Goal: Information Seeking & Learning: Learn about a topic

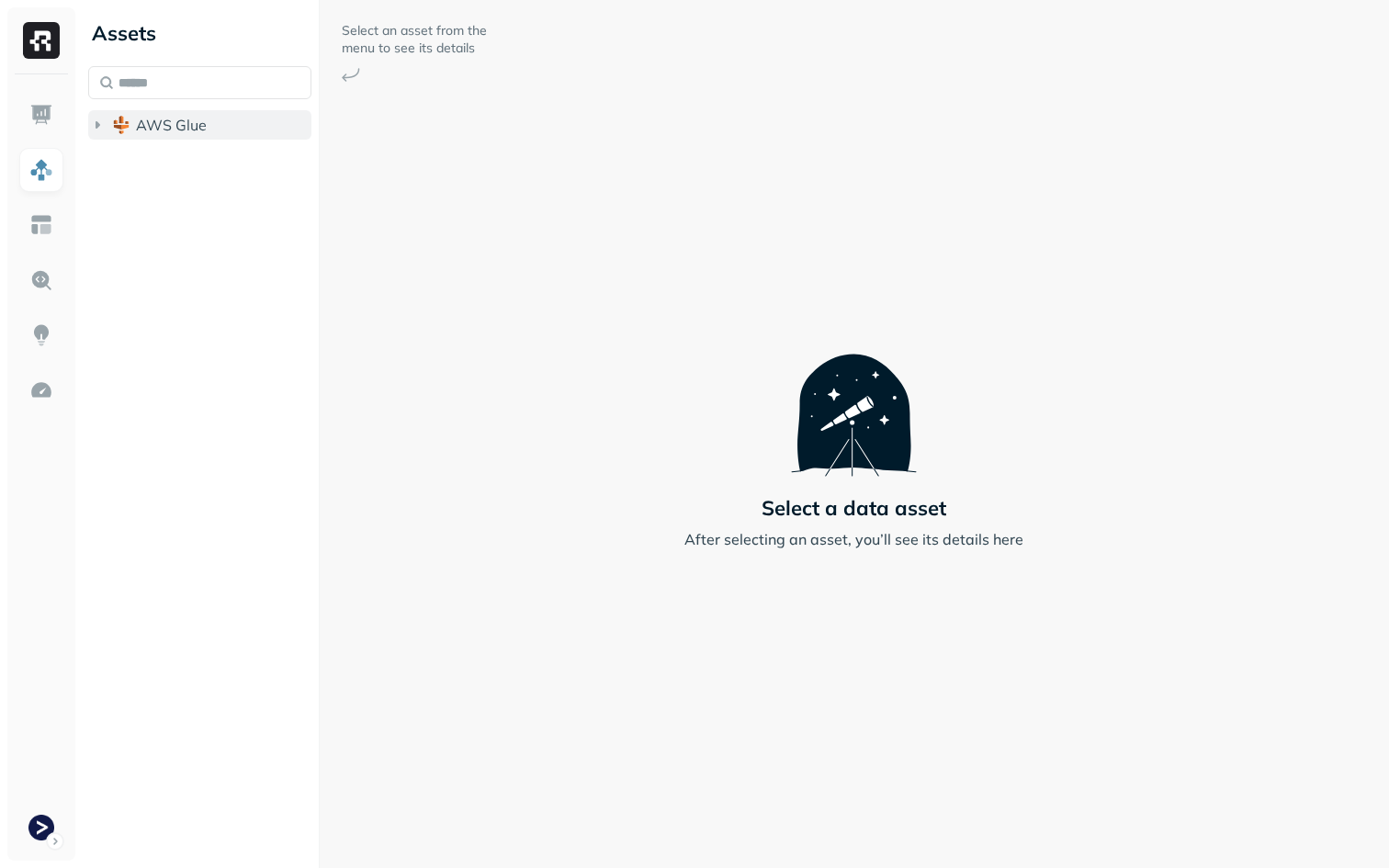
click at [145, 133] on span "AWS Glue" at bounding box center [170, 125] width 70 height 19
click at [180, 157] on span "prod_terminal_core" at bounding box center [221, 160] width 133 height 19
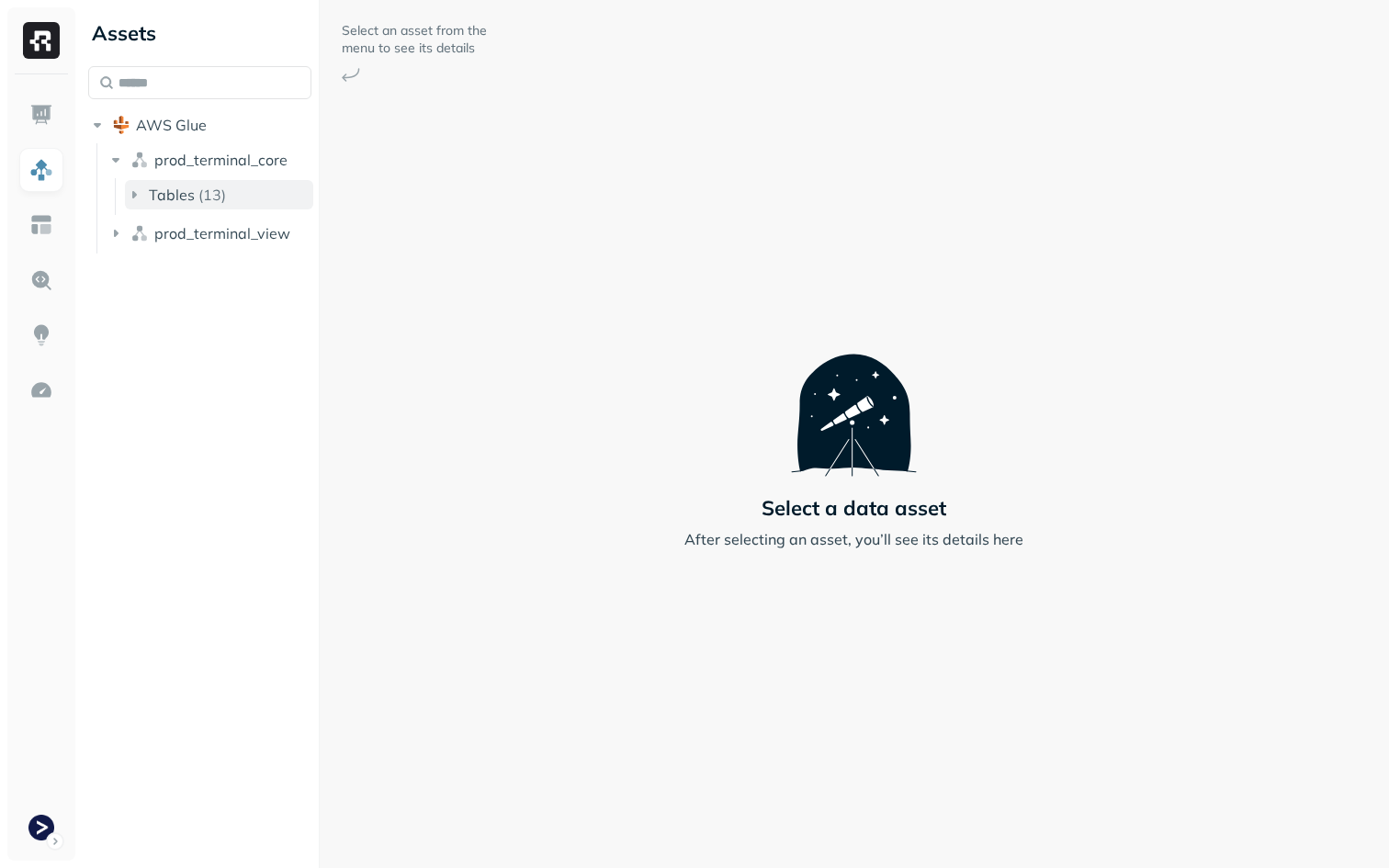
click at [174, 189] on span "Tables" at bounding box center [171, 194] width 46 height 19
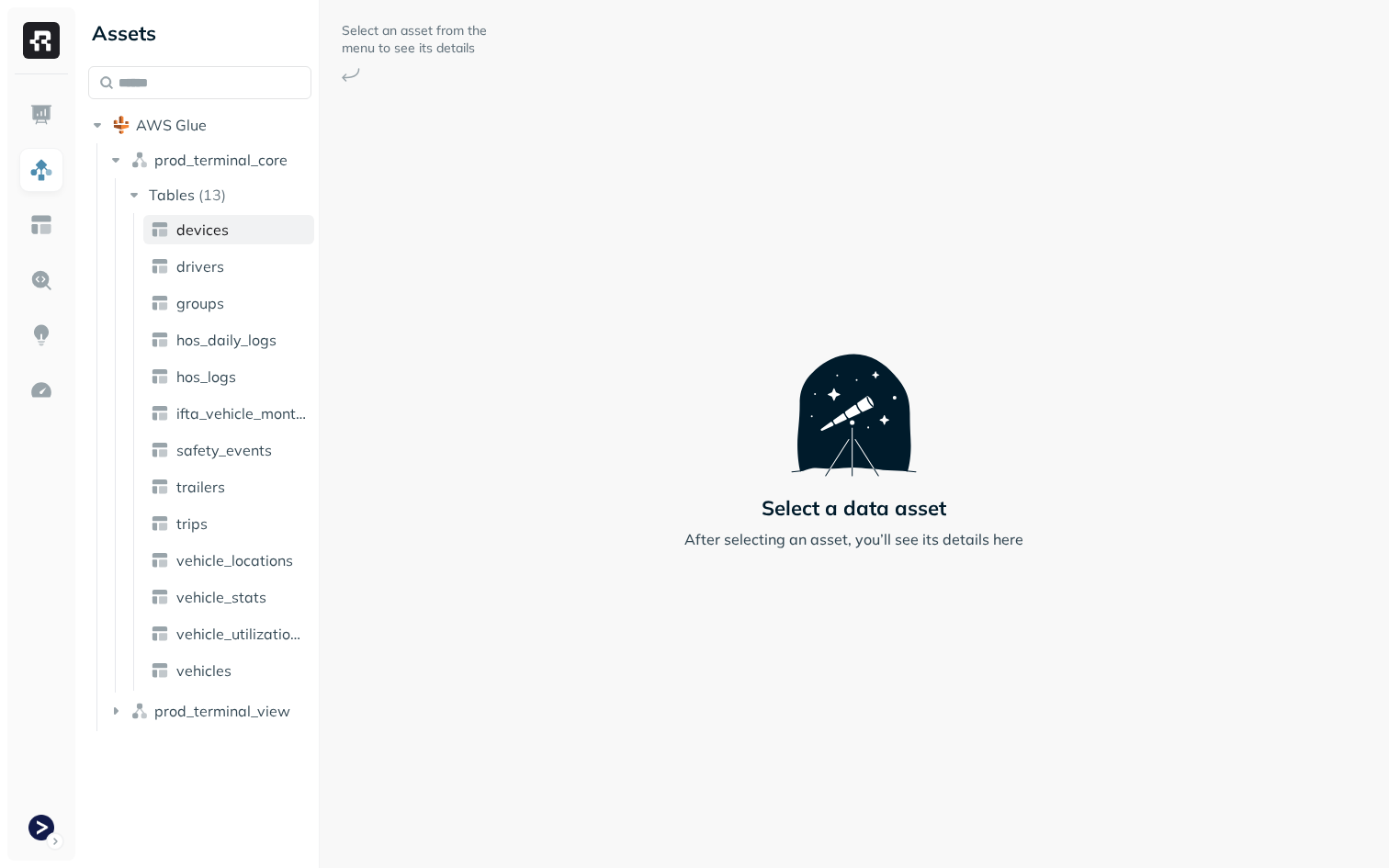
click at [196, 231] on span "devices" at bounding box center [202, 230] width 53 height 19
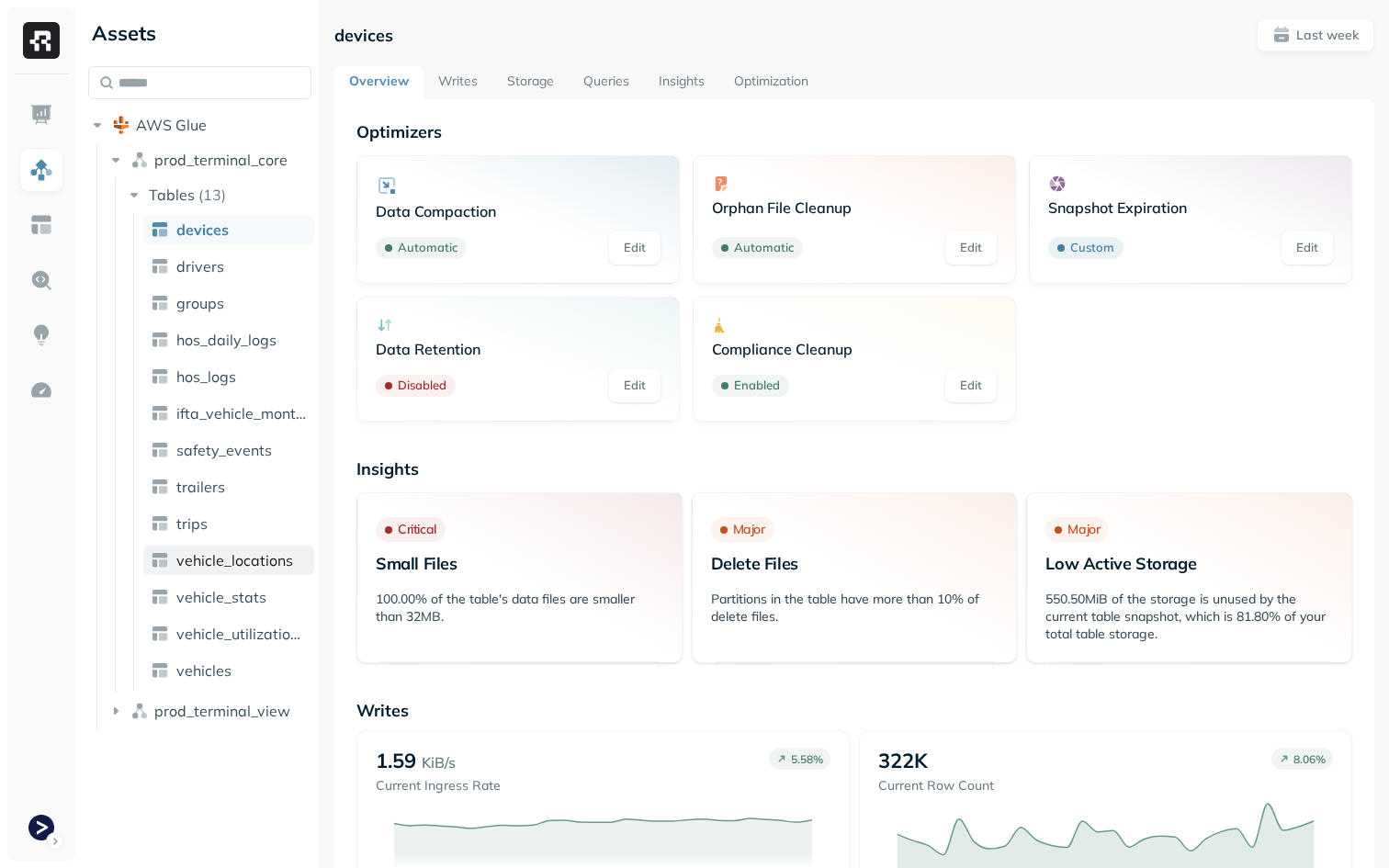
click at [255, 564] on span "vehicle_locations" at bounding box center [235, 560] width 117 height 19
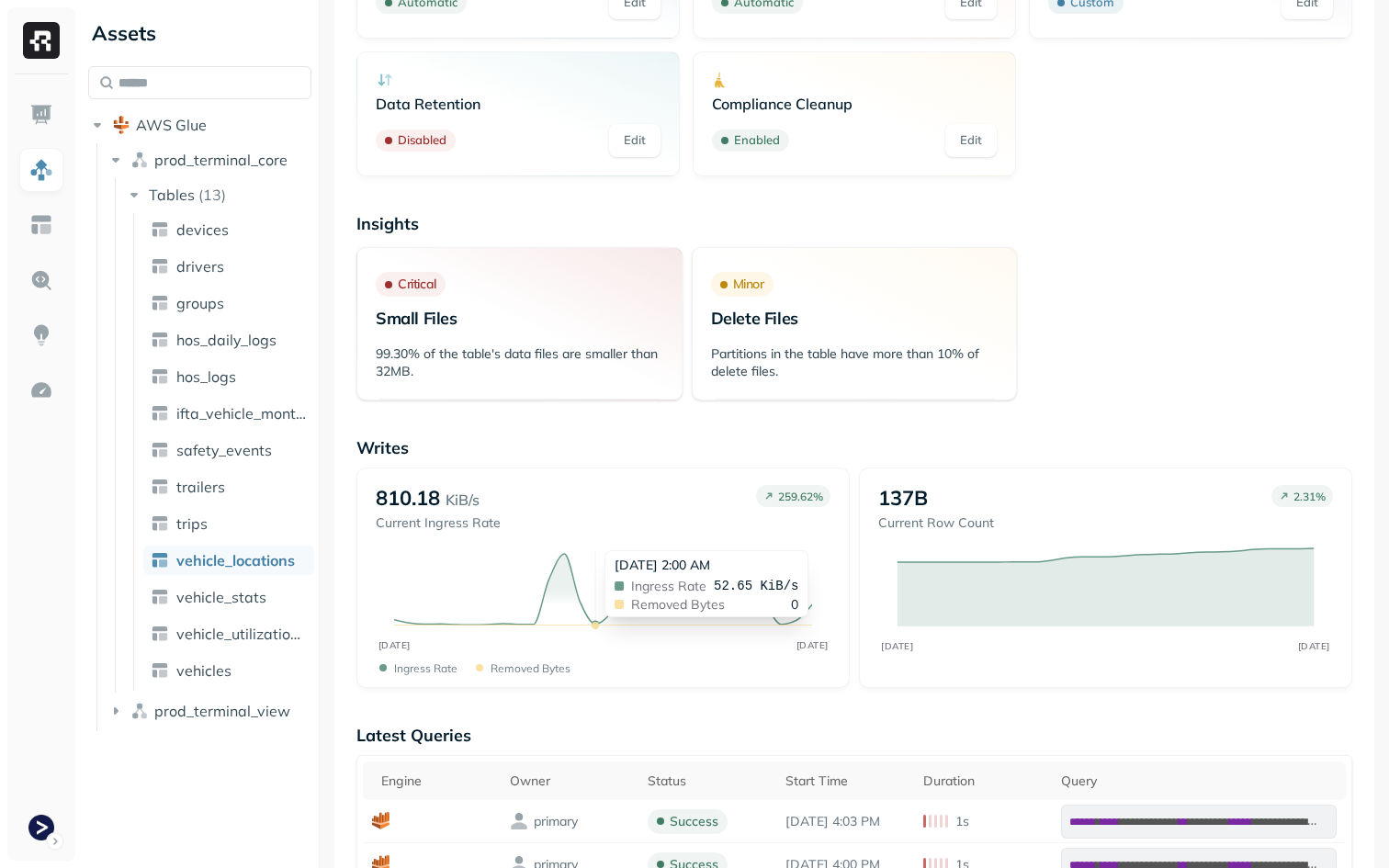
scroll to position [619, 0]
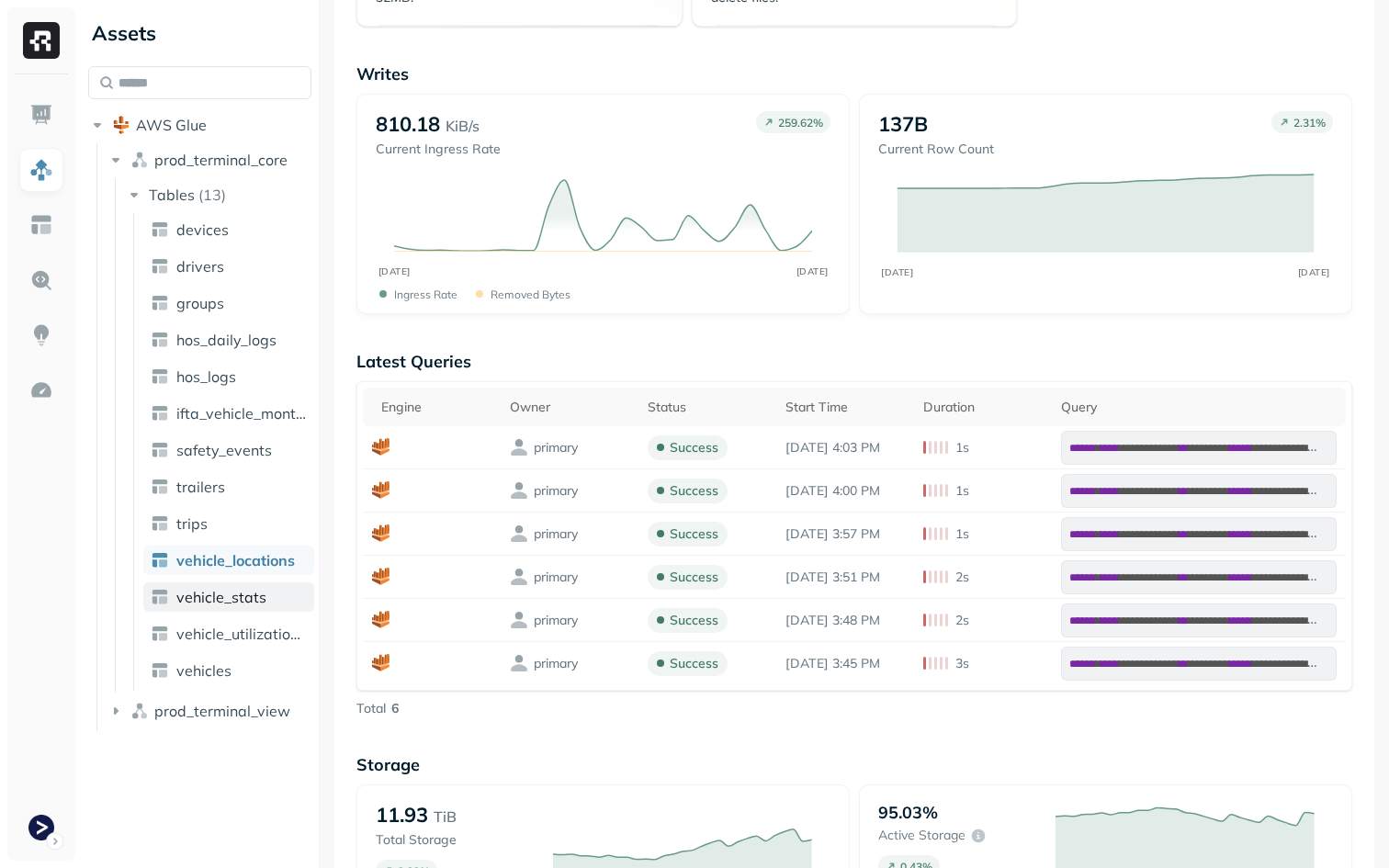
click at [238, 601] on span "vehicle_stats" at bounding box center [221, 597] width 90 height 19
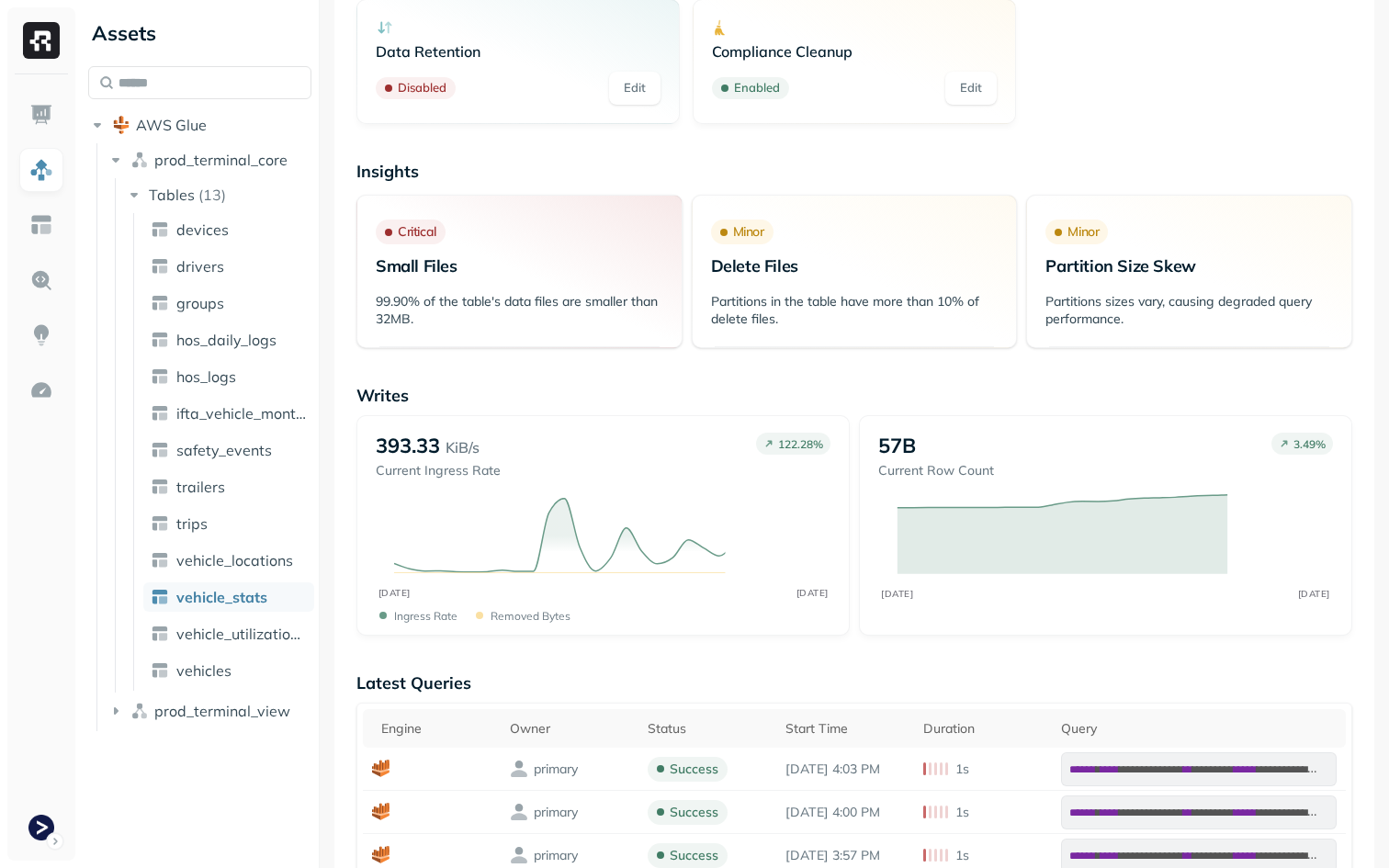
scroll to position [307, 0]
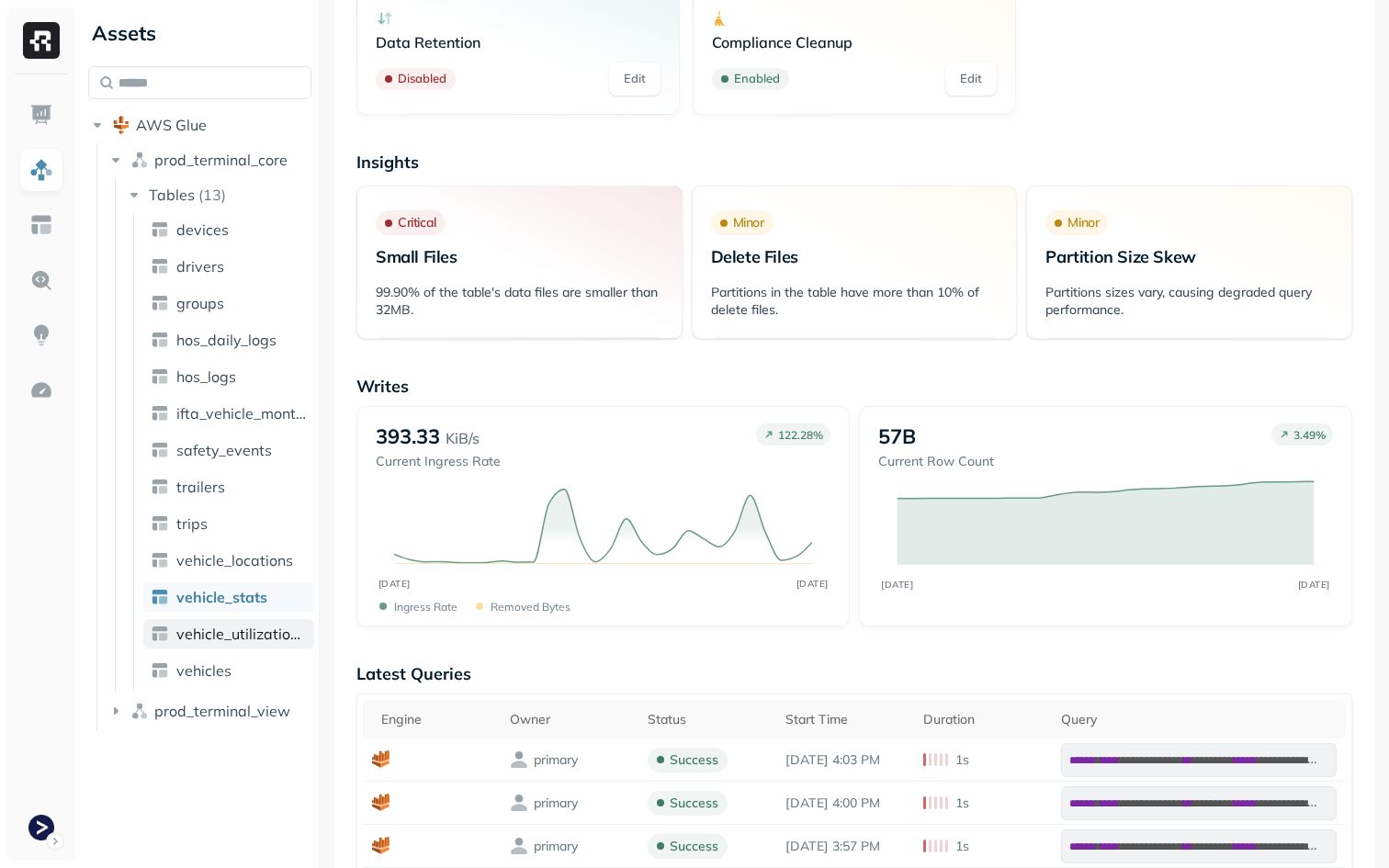
click at [236, 639] on span "vehicle_utilization_day" at bounding box center [242, 634] width 131 height 19
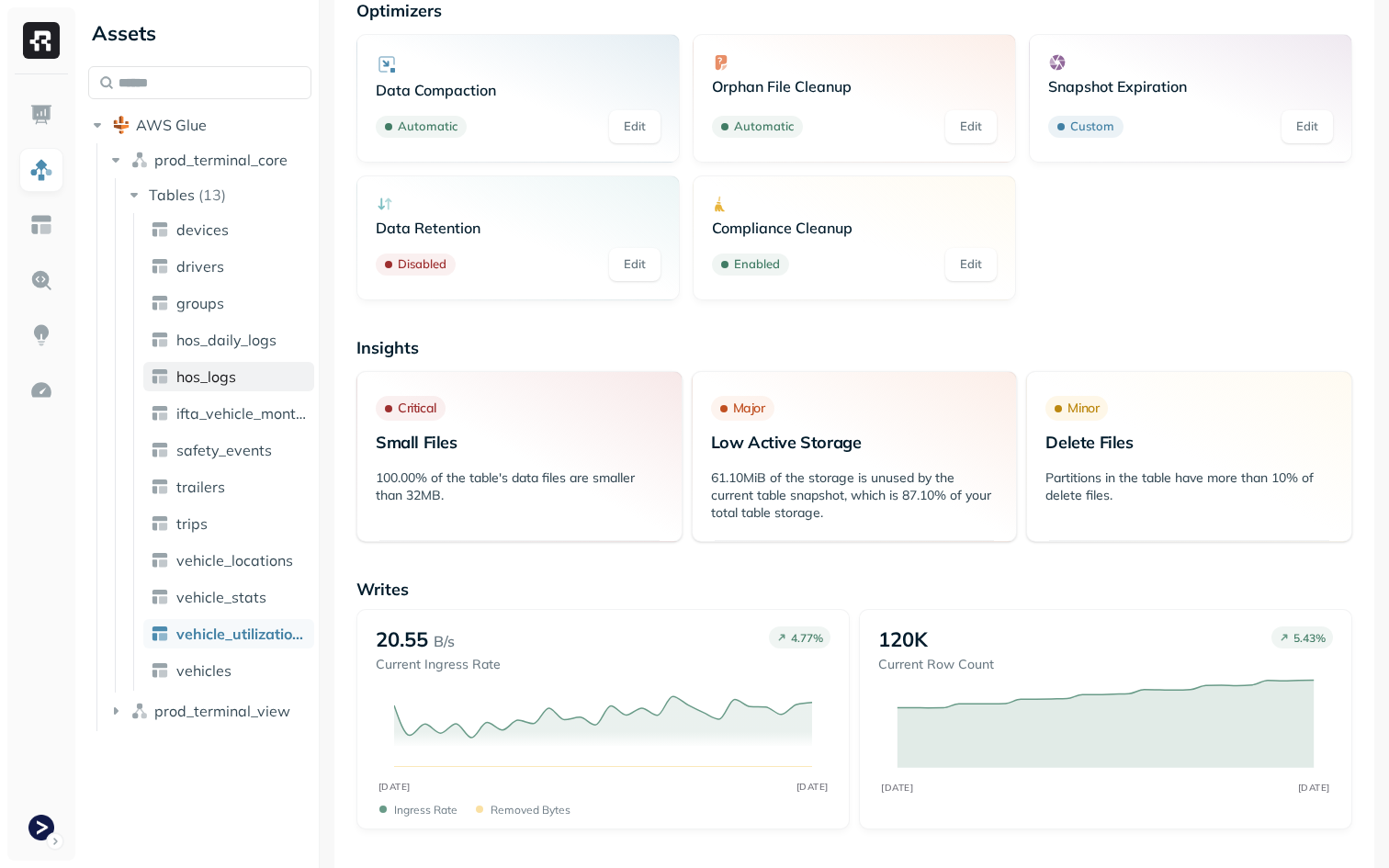
click at [234, 378] on span "hos_logs" at bounding box center [206, 377] width 59 height 19
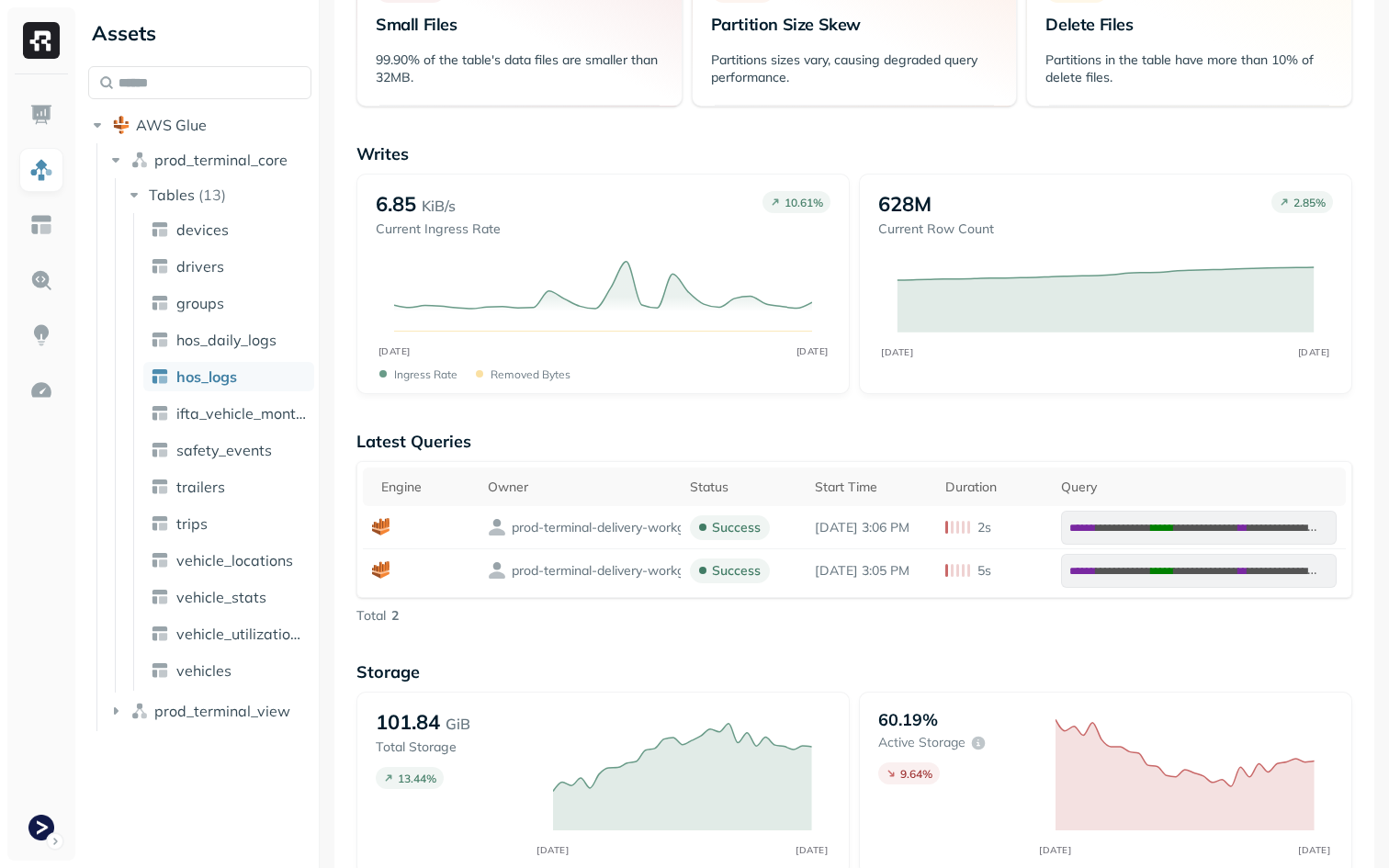
scroll to position [640, 0]
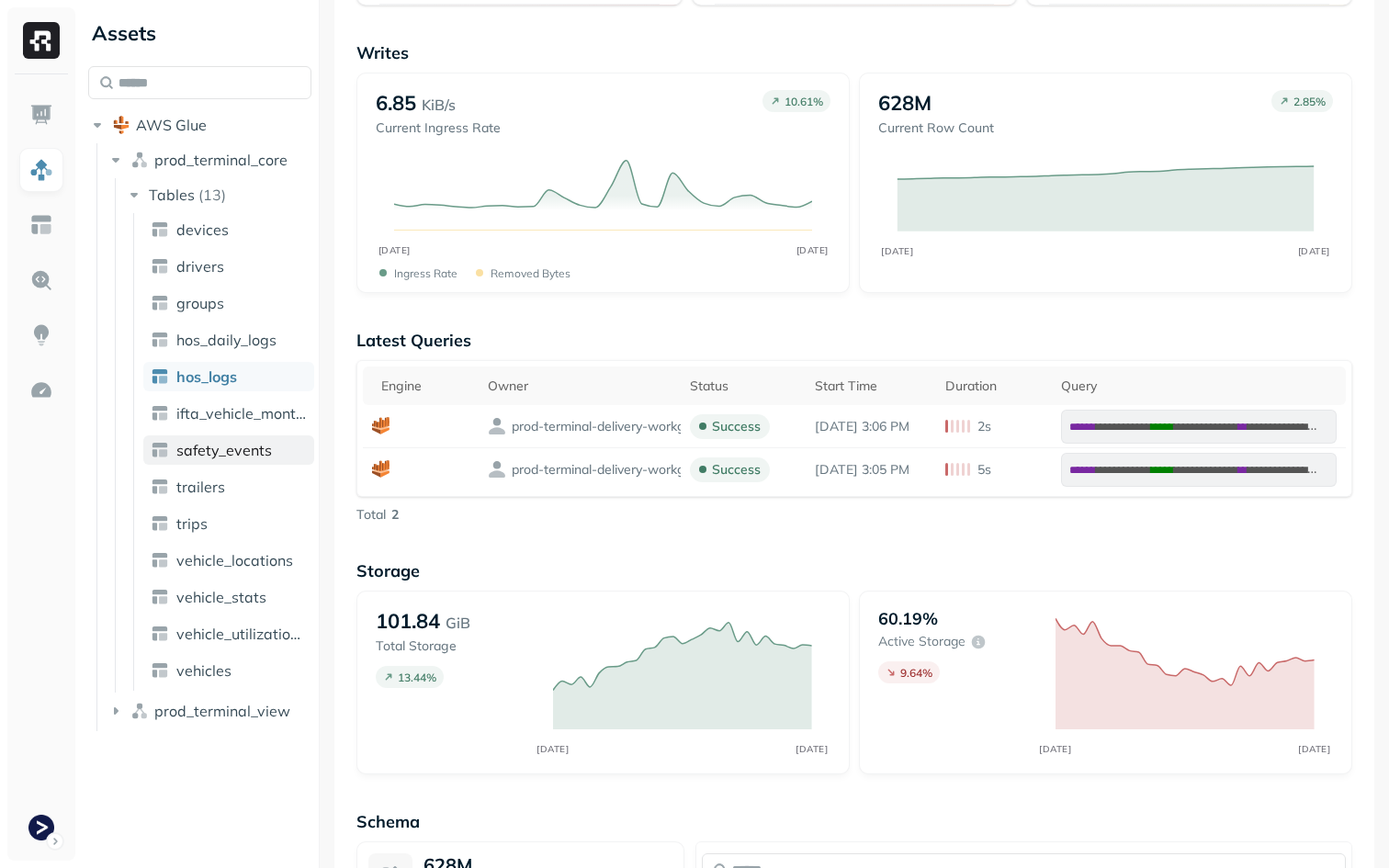
click at [213, 446] on span "safety_events" at bounding box center [224, 450] width 95 height 19
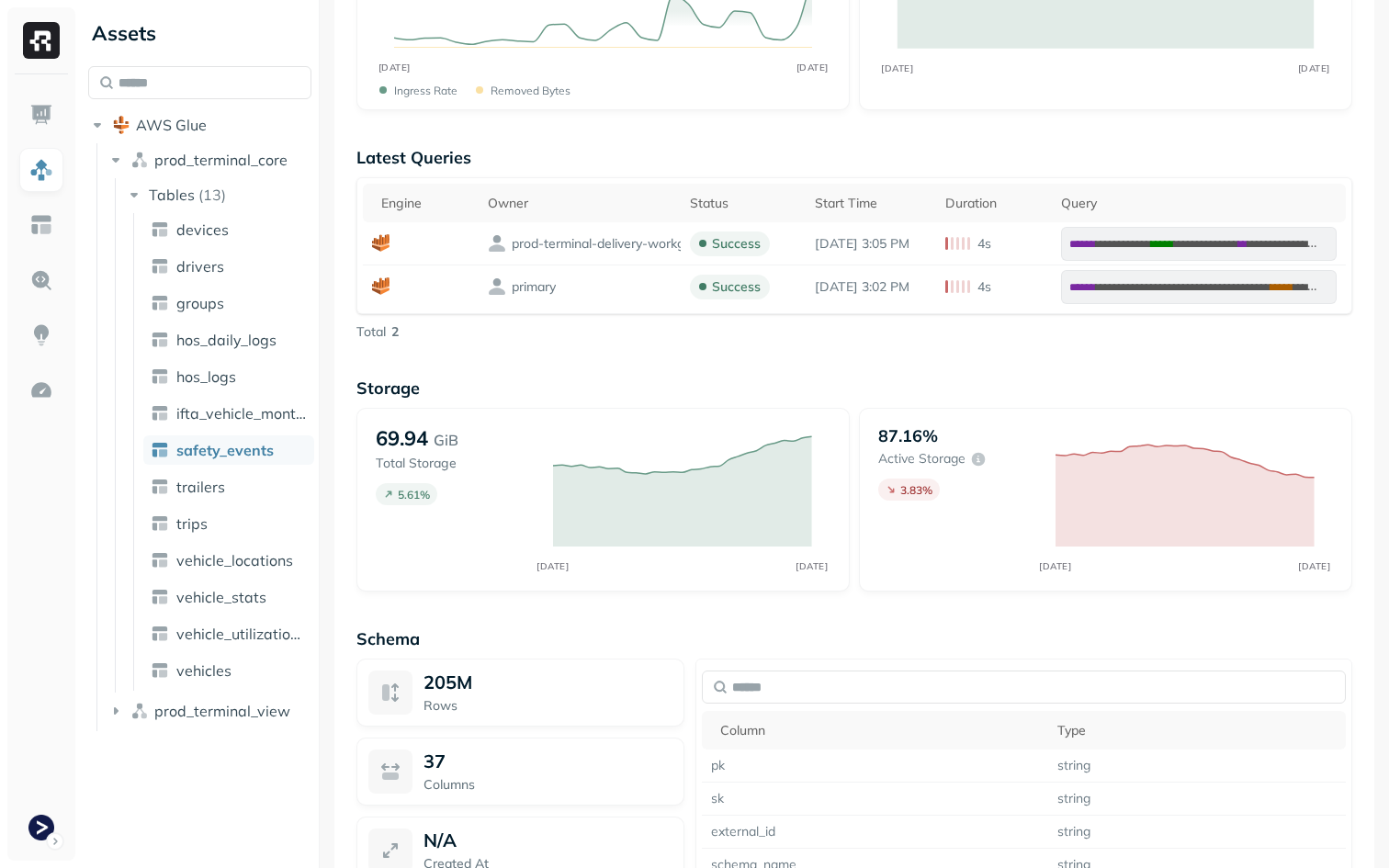
scroll to position [831, 0]
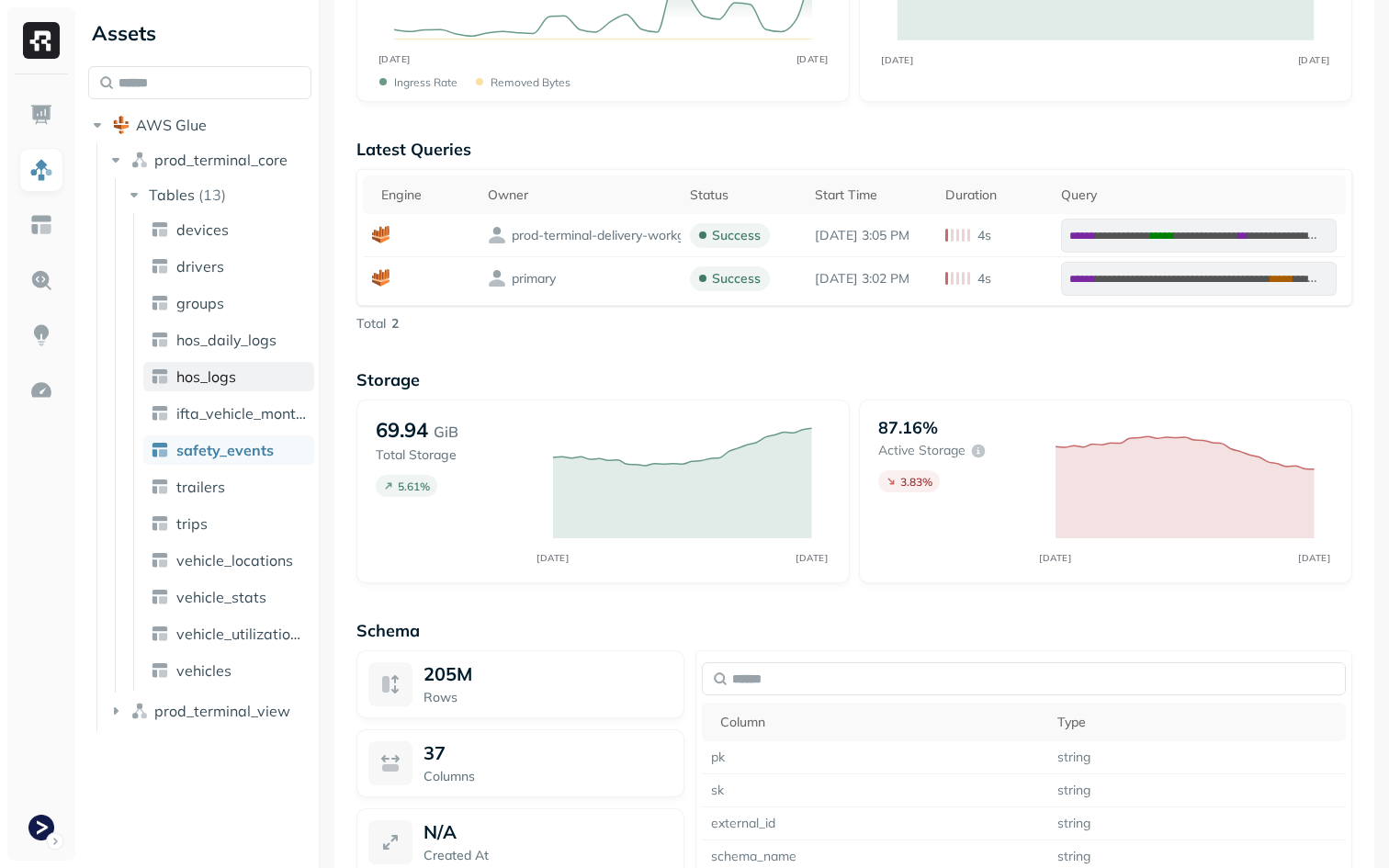
click at [216, 376] on span "hos_logs" at bounding box center [206, 377] width 59 height 19
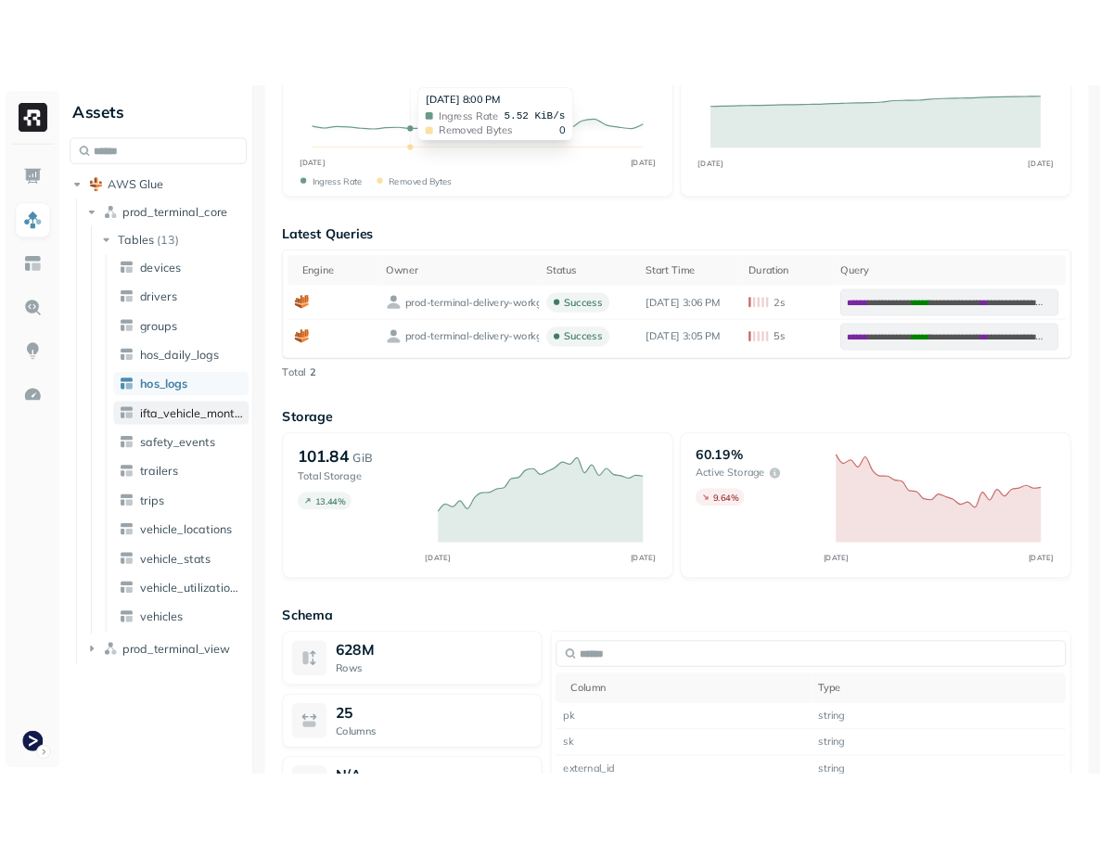
scroll to position [977, 0]
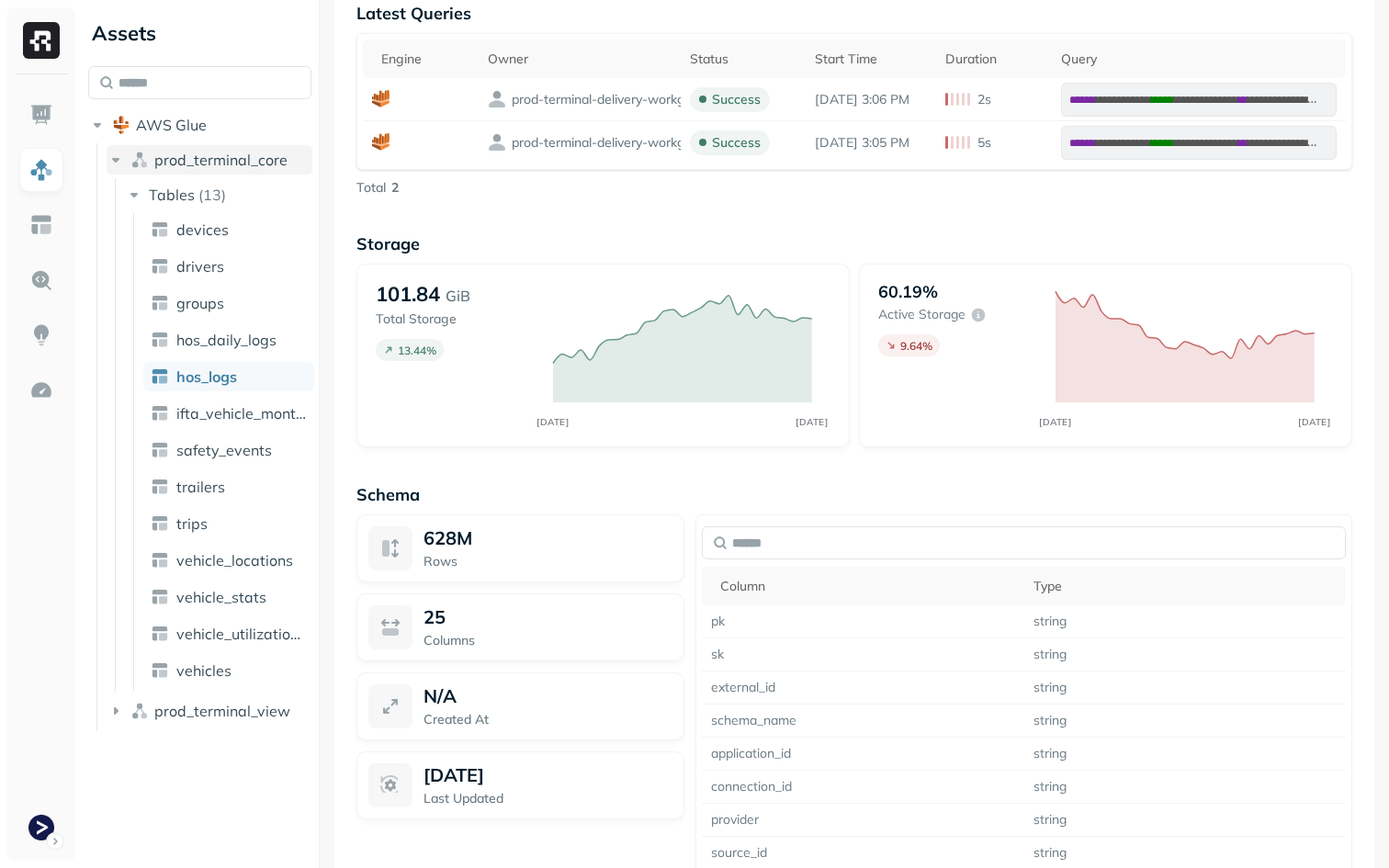
click at [196, 155] on span "prod_terminal_core" at bounding box center [221, 160] width 133 height 19
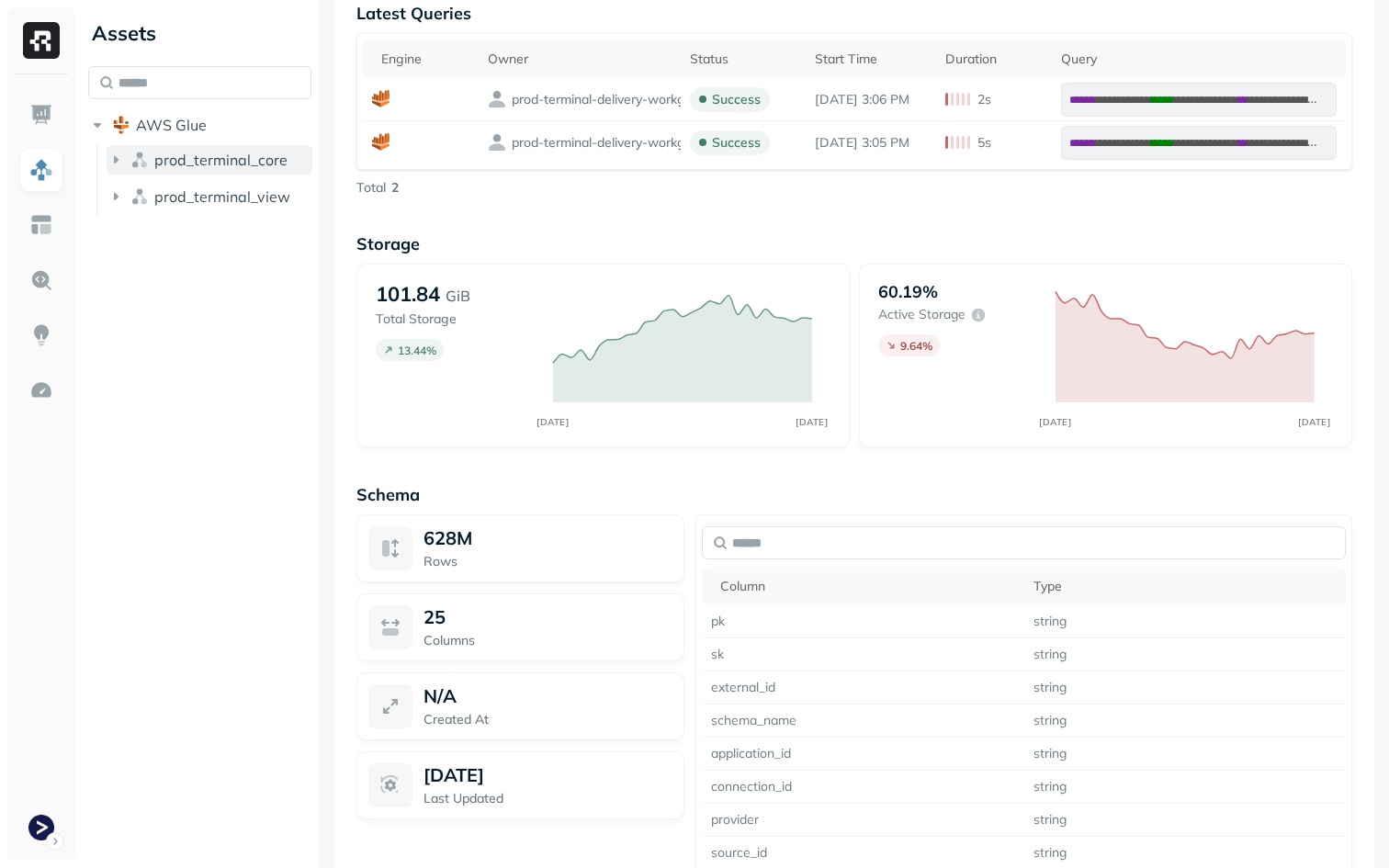
click at [196, 162] on span "prod_terminal_core" at bounding box center [221, 160] width 133 height 19
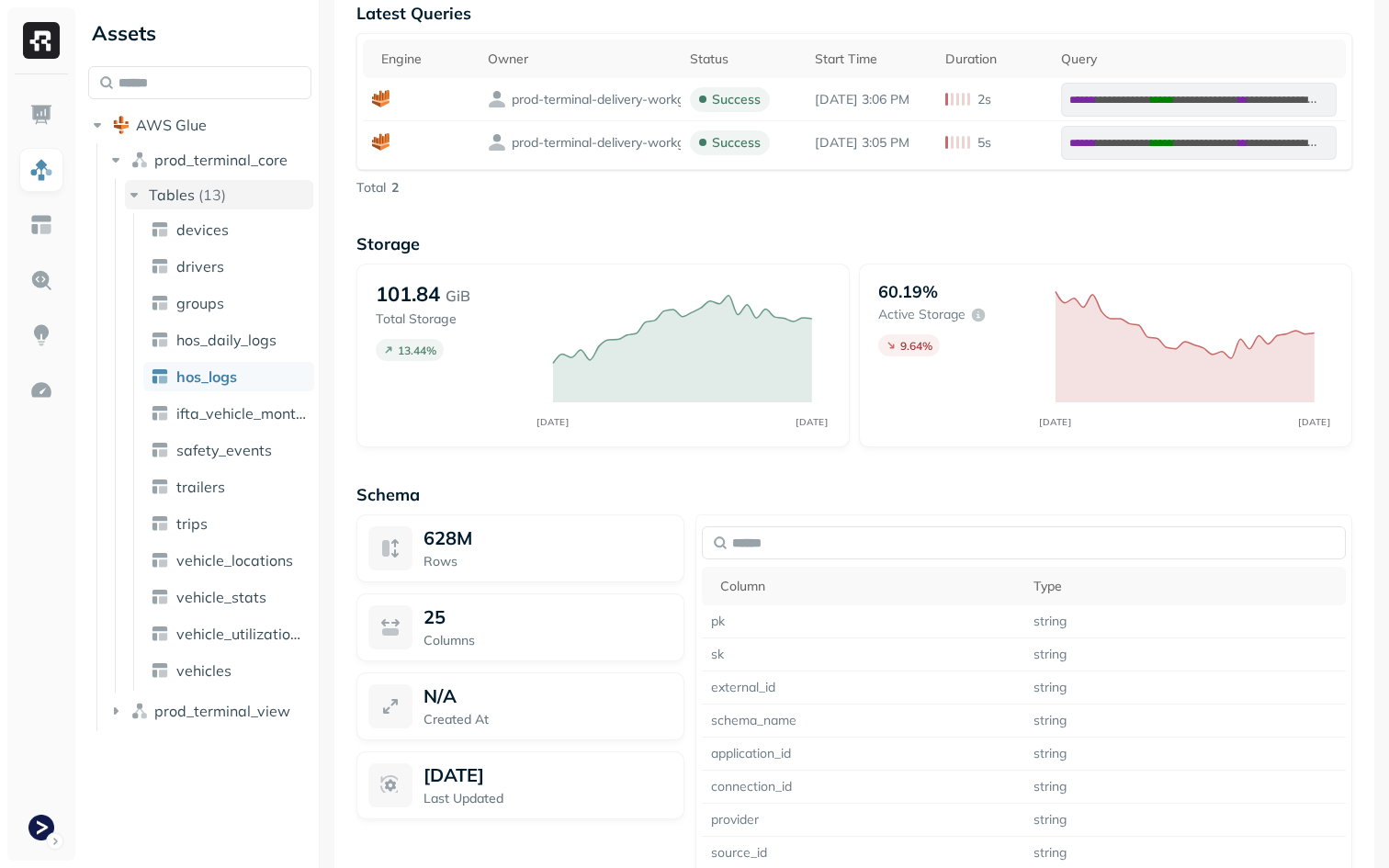
click at [190, 196] on span "Tables" at bounding box center [171, 194] width 46 height 19
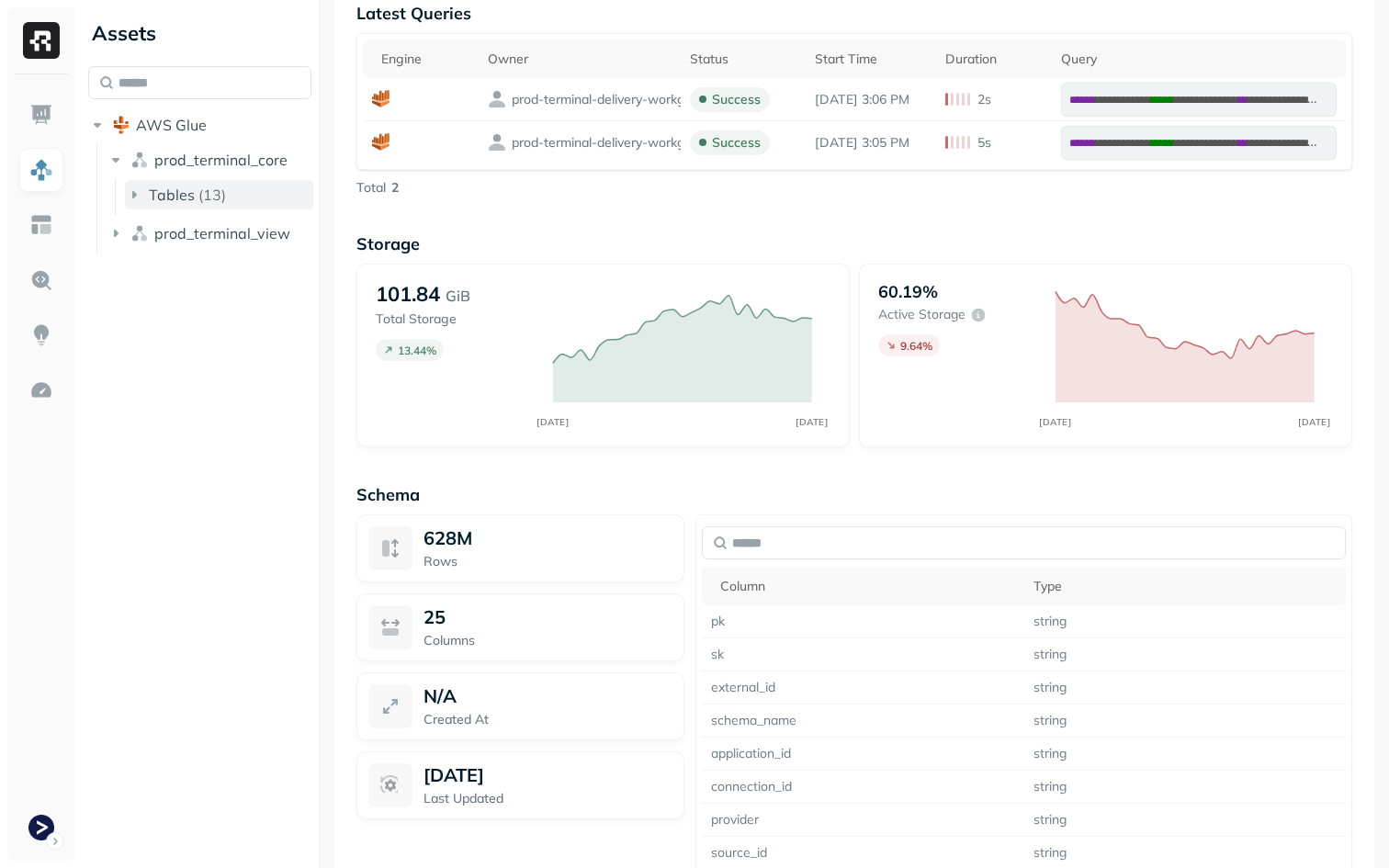
click at [190, 196] on span "Tables" at bounding box center [171, 194] width 46 height 19
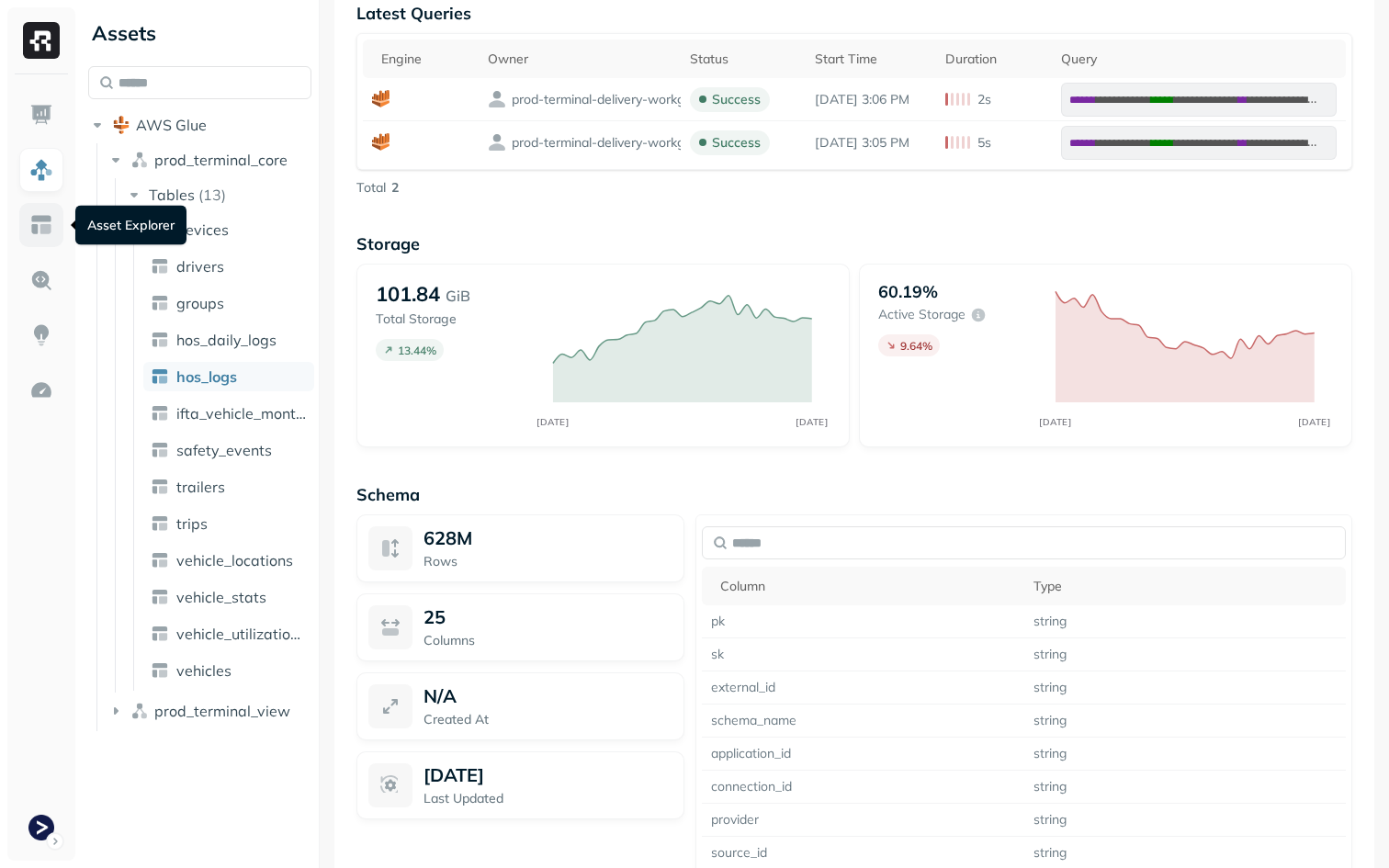
click at [45, 224] on img at bounding box center [42, 225] width 24 height 24
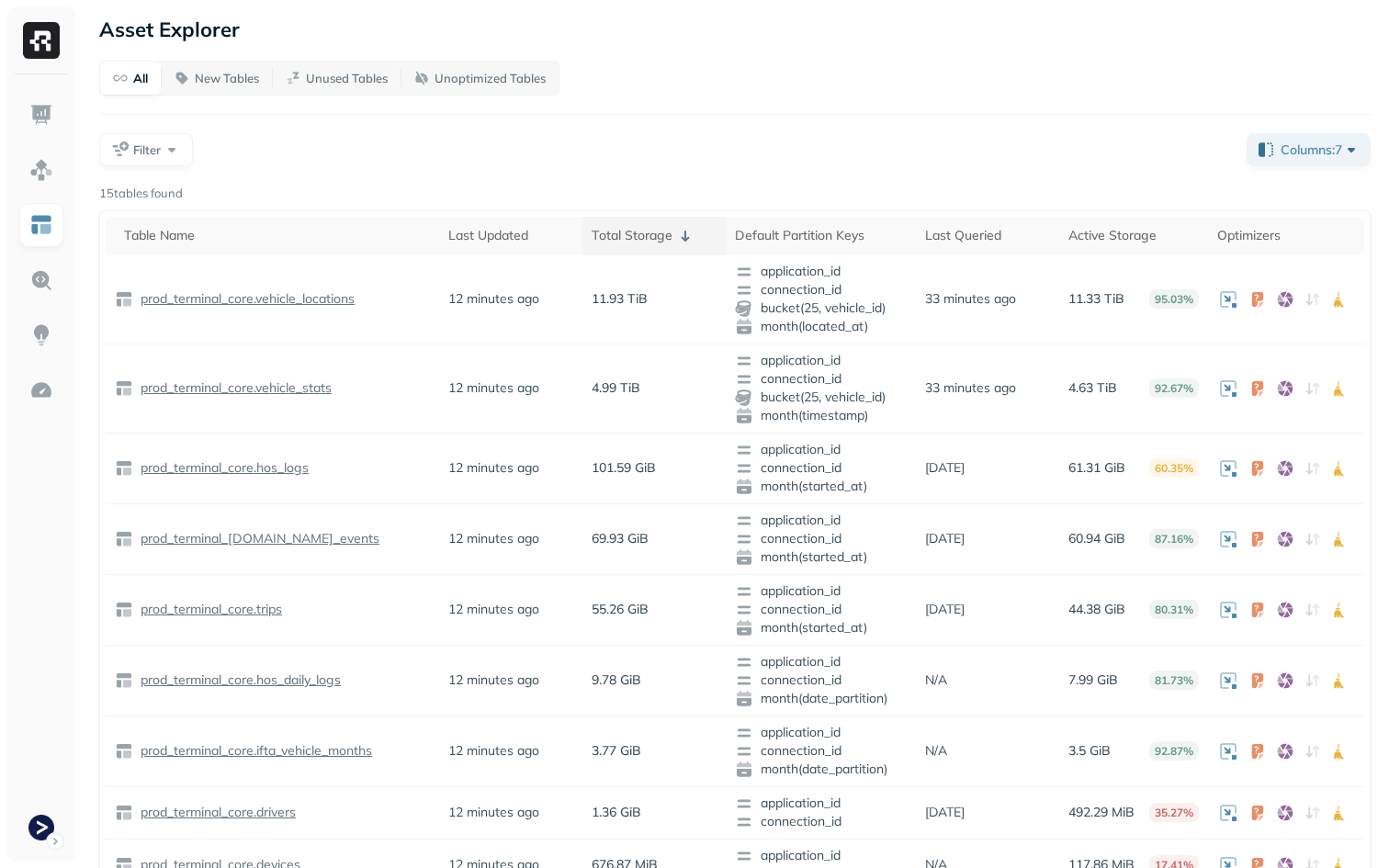
click at [651, 240] on div "Total Storage" at bounding box center [654, 236] width 125 height 22
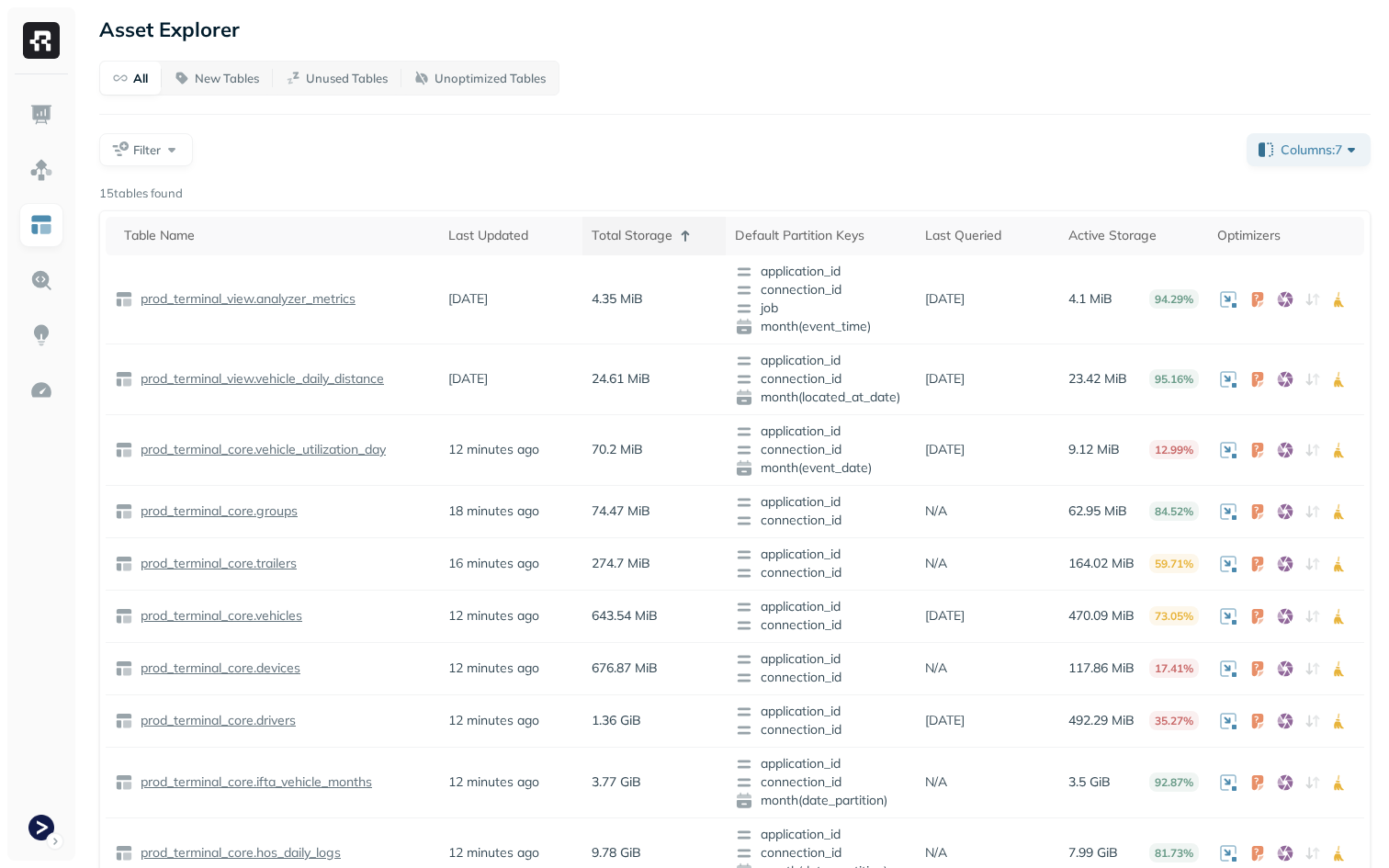
click at [651, 240] on div "Total Storage" at bounding box center [654, 236] width 125 height 22
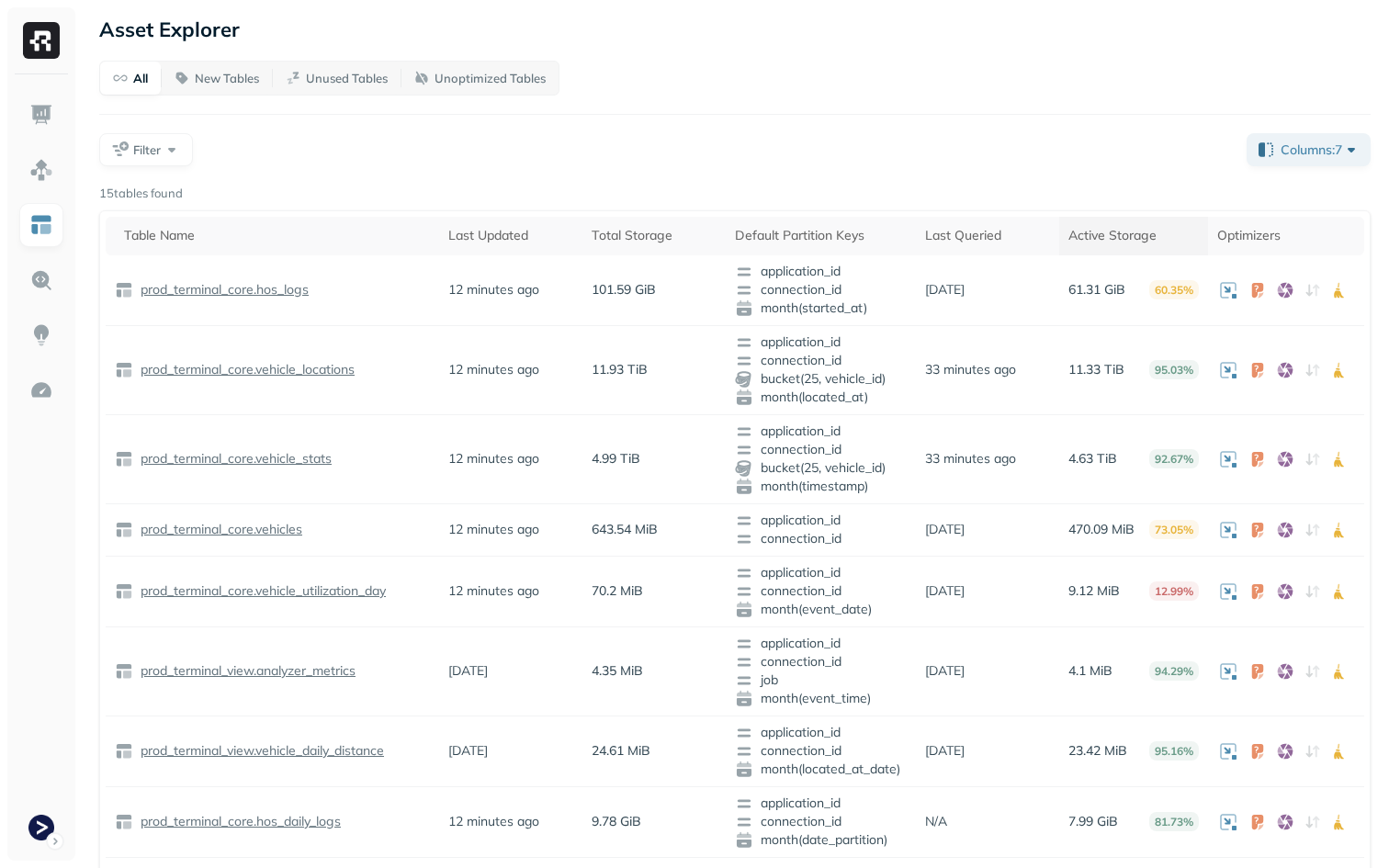
click at [1096, 232] on div "Active Storage" at bounding box center [1134, 236] width 131 height 18
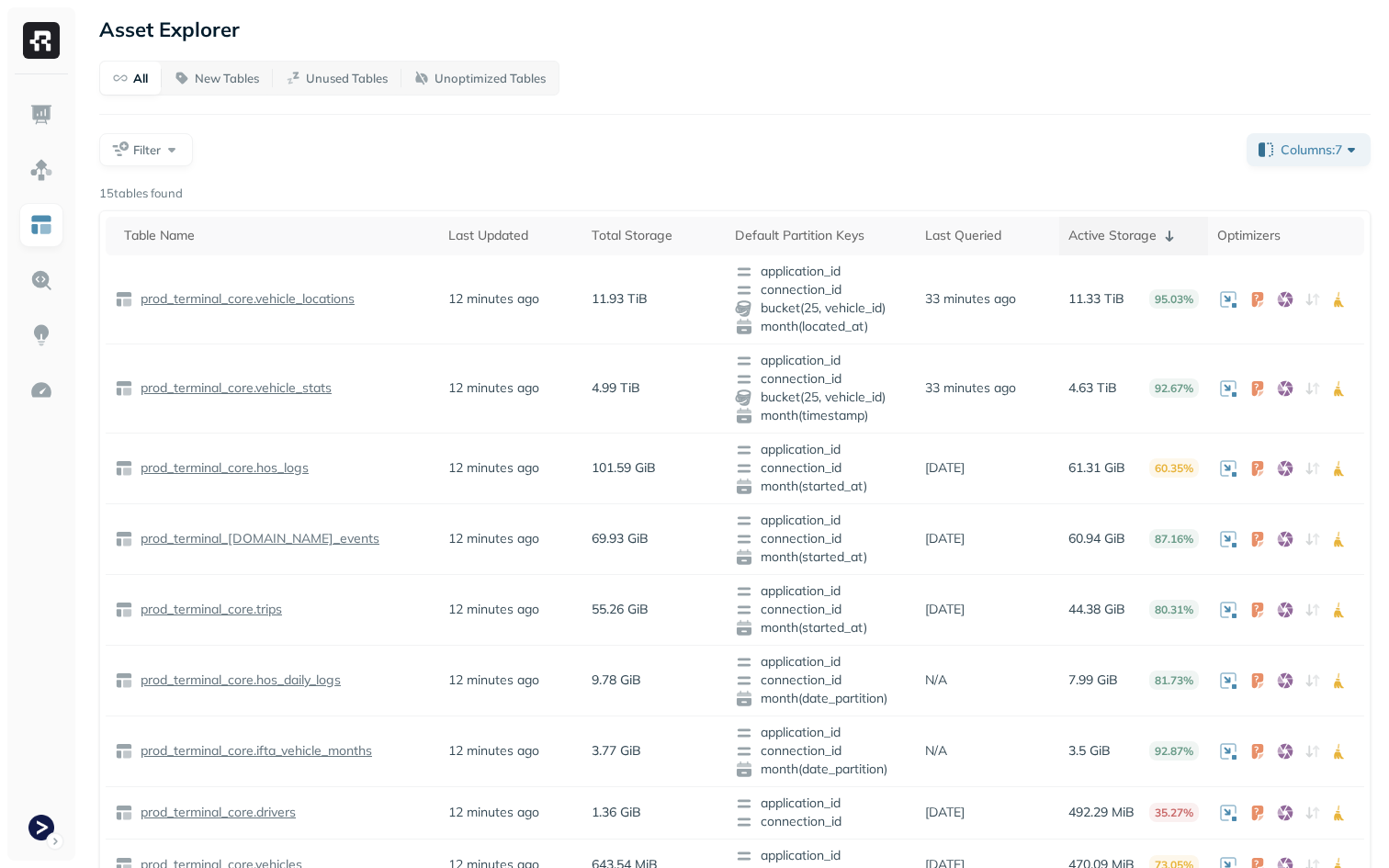
click at [1096, 232] on div "Active Storage" at bounding box center [1134, 236] width 131 height 22
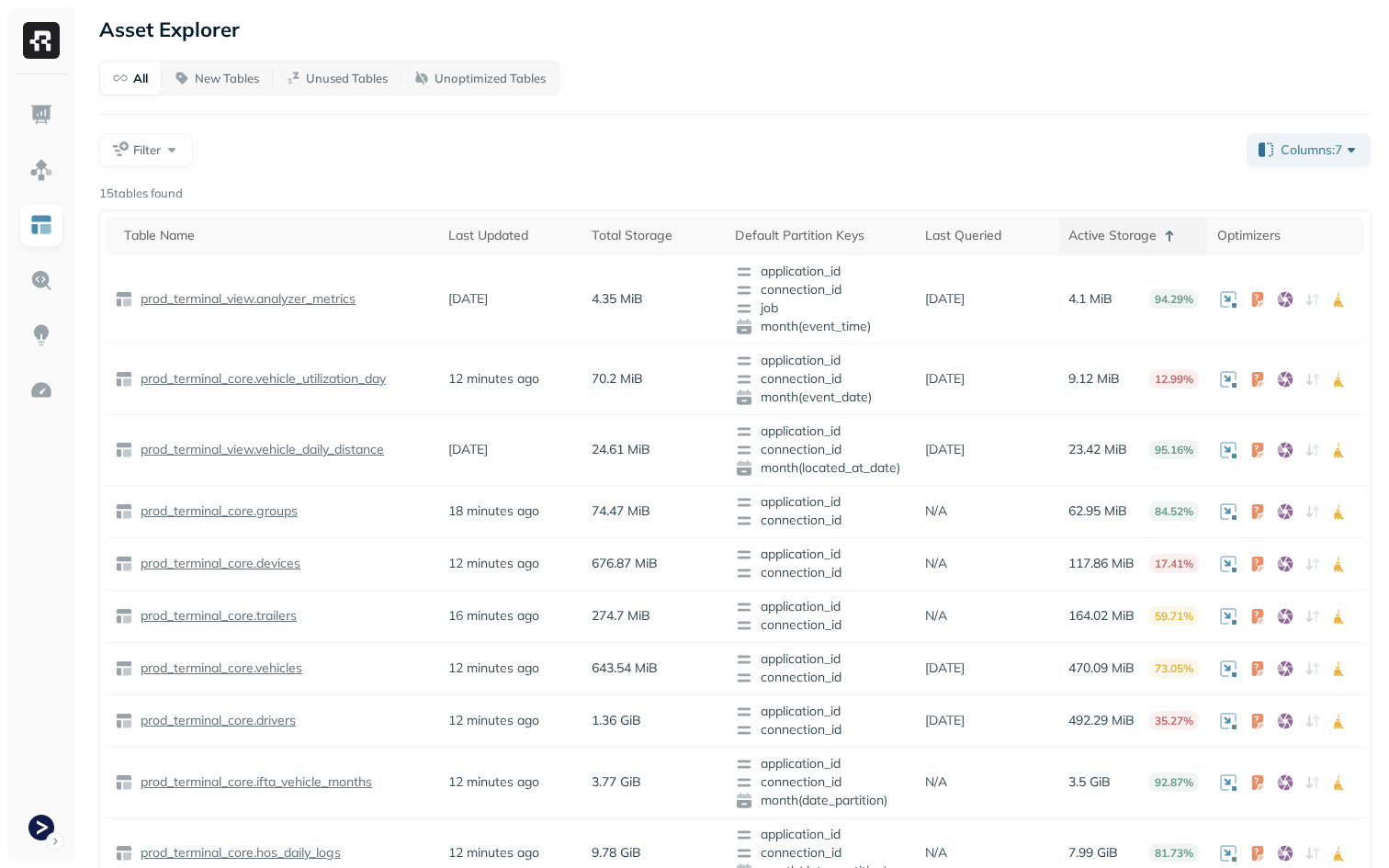
click at [1096, 232] on div "Active Storage" at bounding box center [1134, 236] width 131 height 22
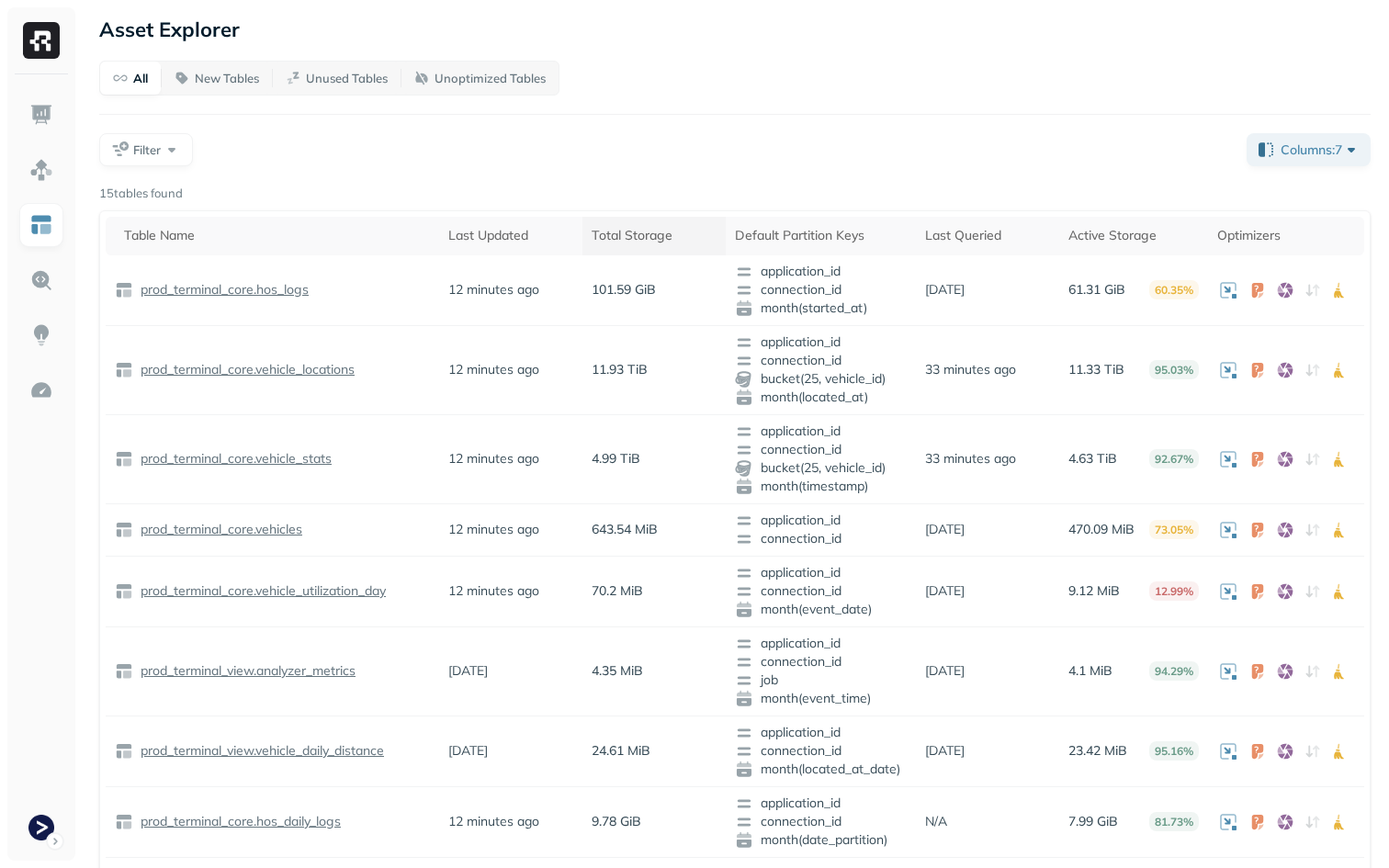
click at [612, 238] on div "Total Storage" at bounding box center [654, 236] width 125 height 18
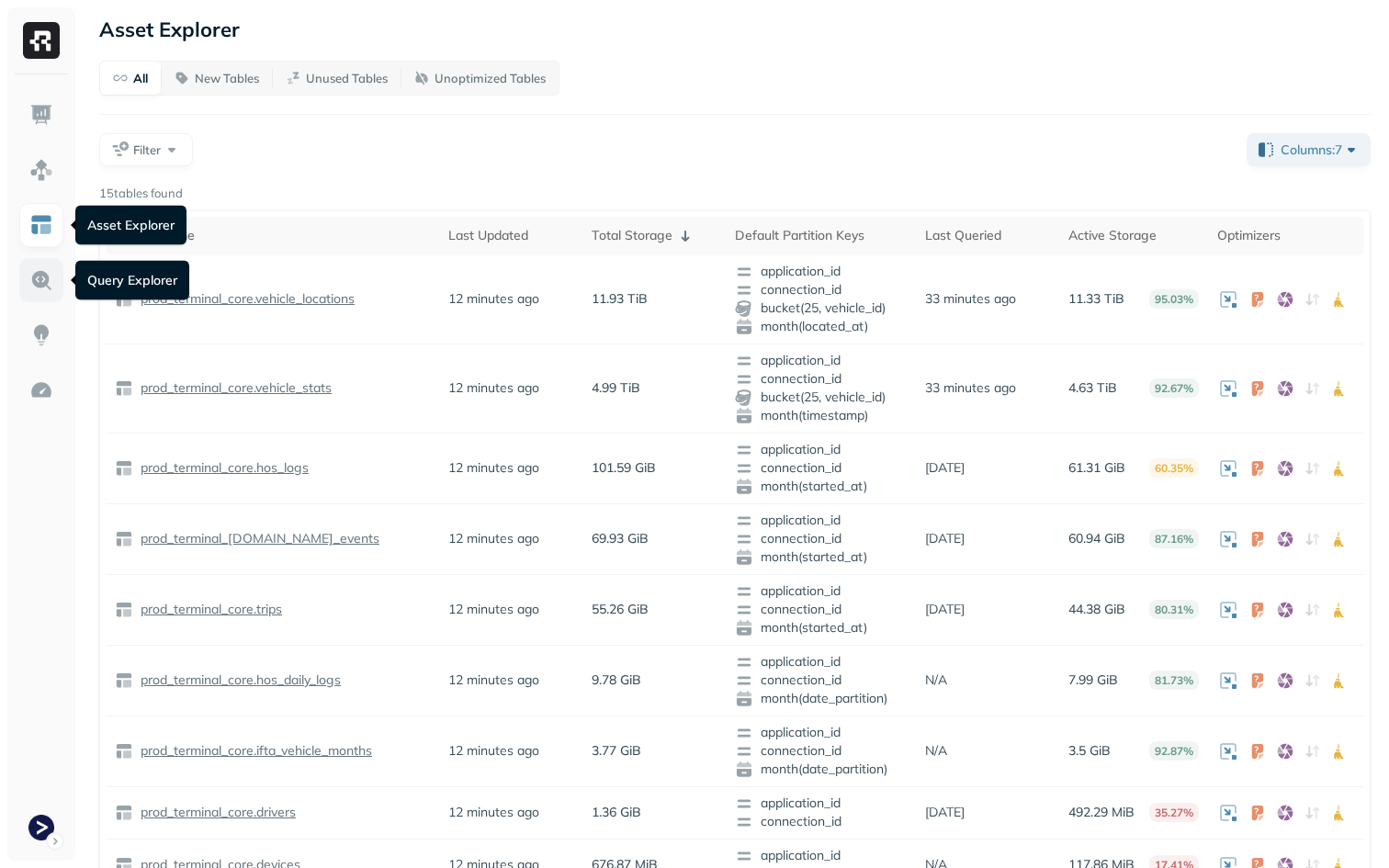
click at [35, 260] on link at bounding box center [41, 280] width 45 height 45
